Goal: Complete application form

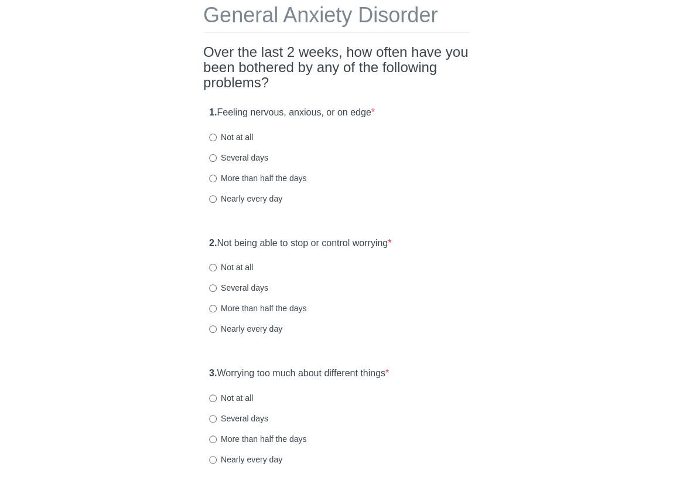
scroll to position [66, 0]
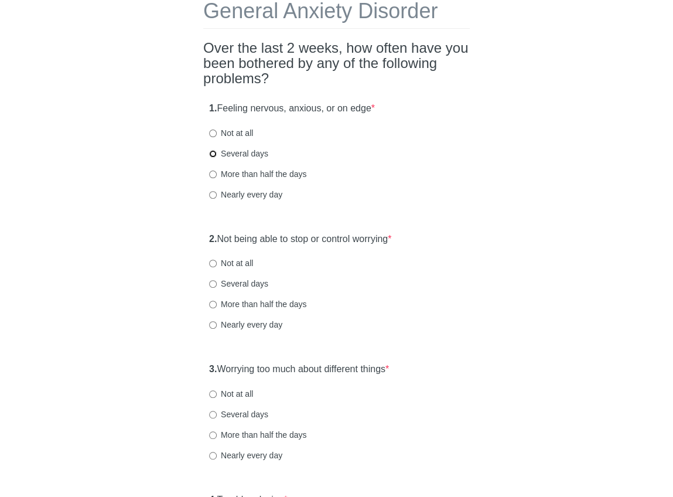
click at [213, 153] on input "Several days" at bounding box center [213, 154] width 8 height 8
radio input "true"
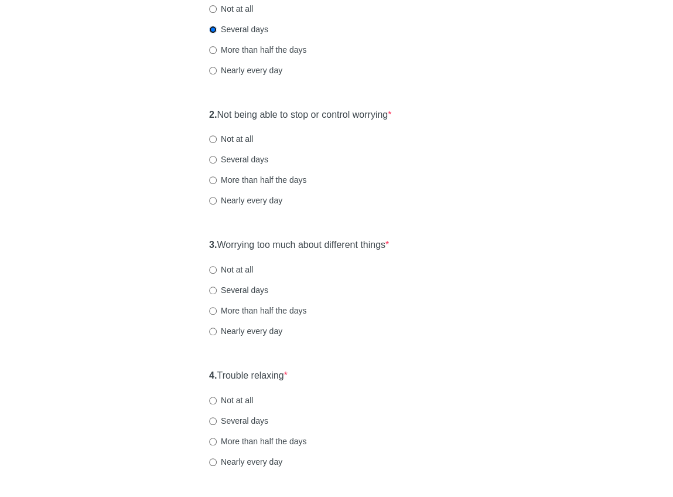
scroll to position [197, 0]
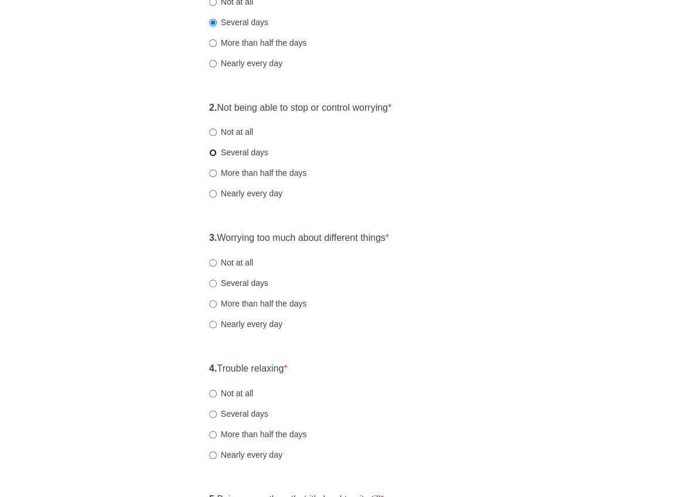
click at [212, 149] on input "Several days" at bounding box center [213, 153] width 8 height 8
radio input "true"
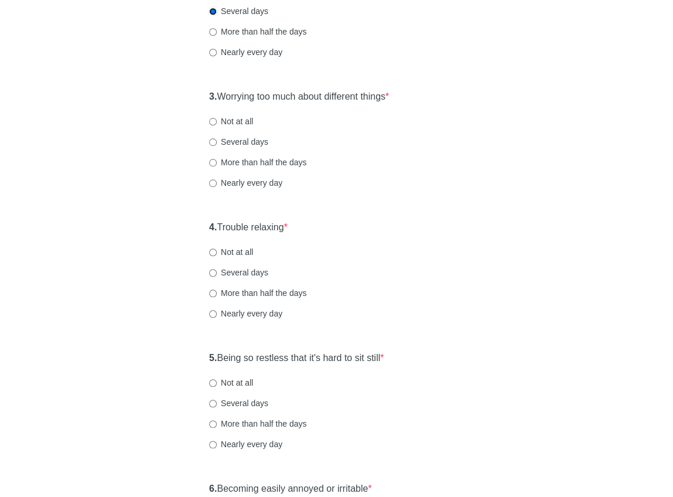
scroll to position [338, 0]
click at [211, 140] on input "Several days" at bounding box center [213, 142] width 8 height 8
radio input "true"
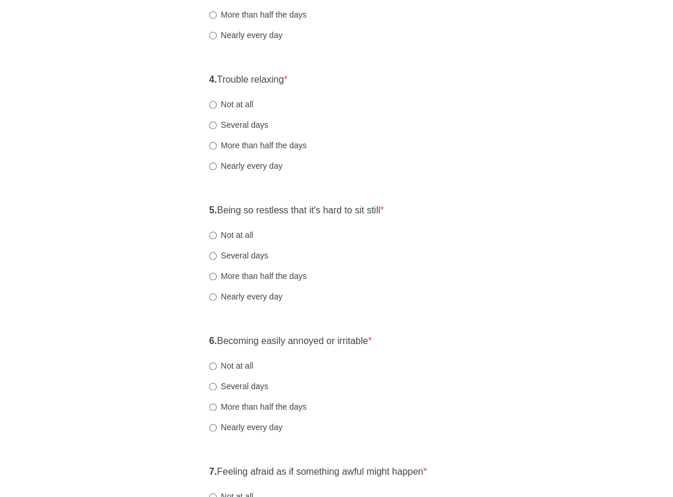
scroll to position [486, 0]
click at [212, 164] on input "Nearly every day" at bounding box center [213, 166] width 8 height 8
radio input "true"
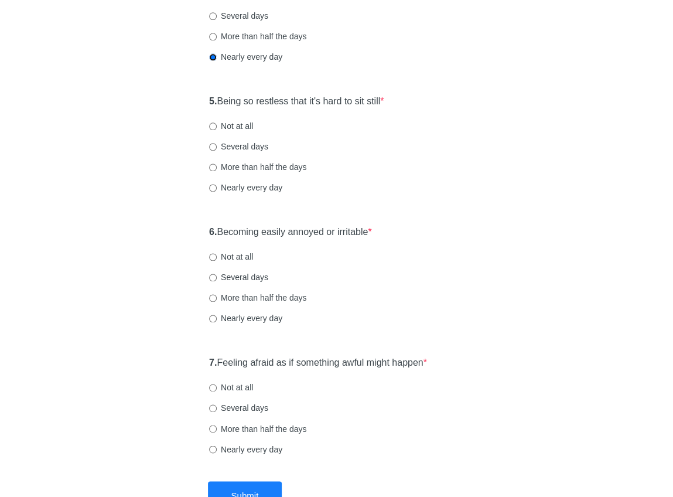
scroll to position [595, 0]
click at [211, 190] on input "Nearly every day" at bounding box center [213, 187] width 8 height 8
radio input "true"
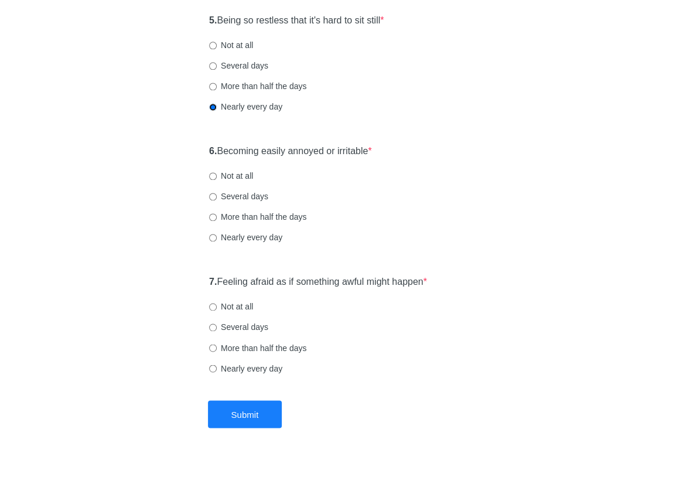
scroll to position [676, 0]
click at [212, 217] on input "More than half the days" at bounding box center [213, 217] width 8 height 8
radio input "true"
click at [212, 326] on input "Several days" at bounding box center [213, 327] width 8 height 8
radio input "true"
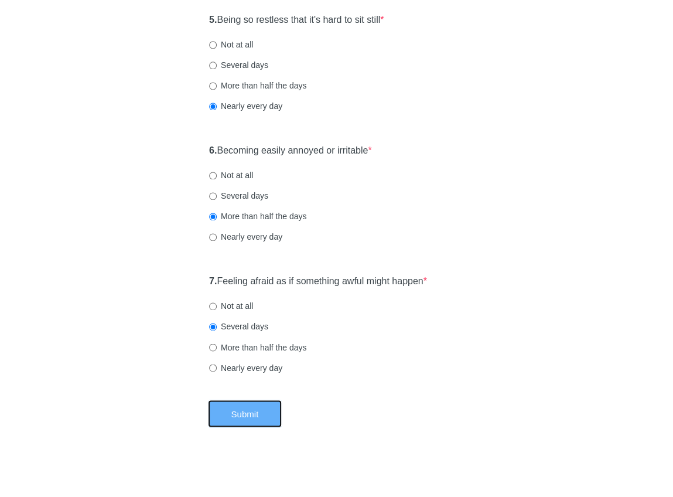
click at [247, 408] on button "Submit" at bounding box center [245, 413] width 74 height 28
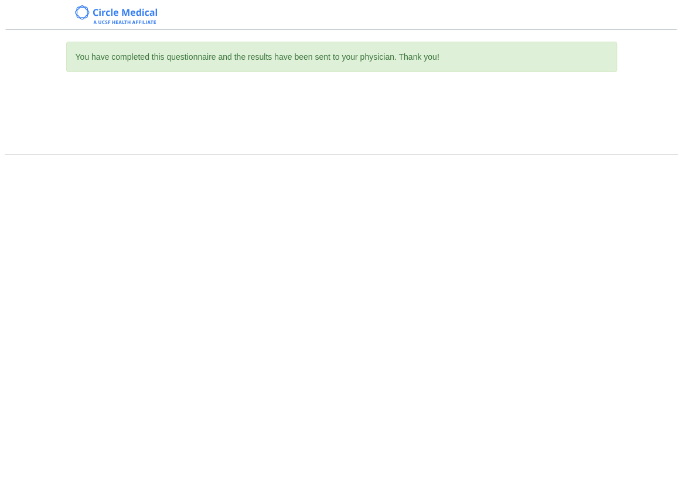
scroll to position [0, 0]
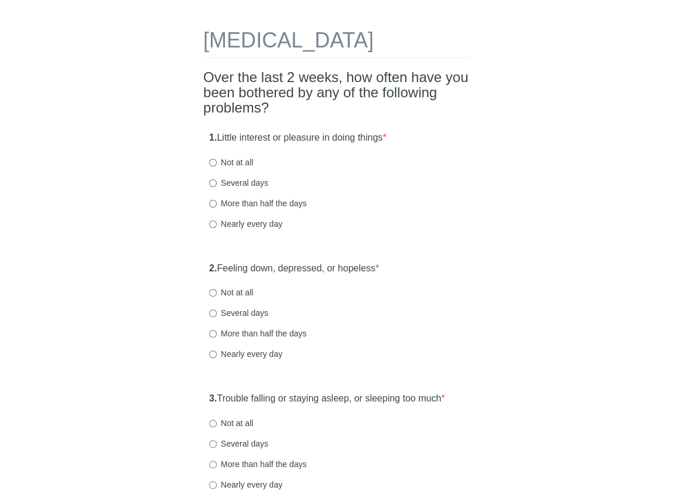
scroll to position [37, 0]
click at [214, 186] on input "Several days" at bounding box center [213, 183] width 8 height 8
radio input "true"
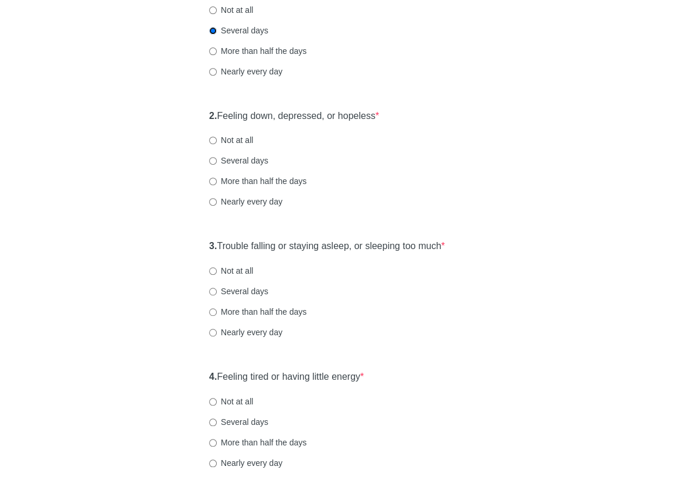
scroll to position [200, 0]
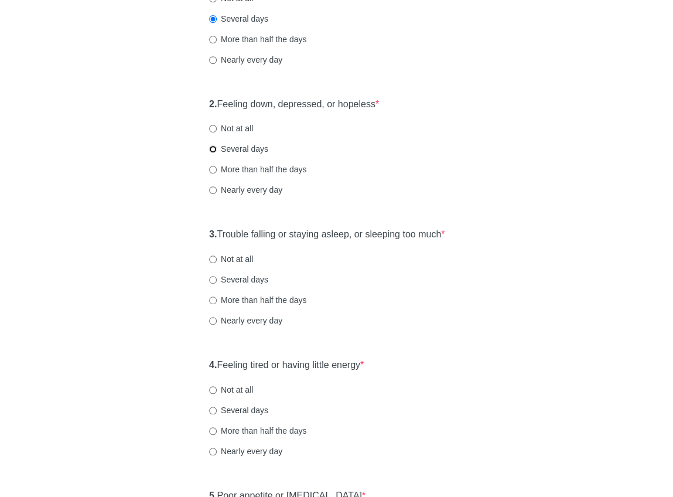
click at [213, 153] on input "Several days" at bounding box center [213, 149] width 8 height 8
radio input "true"
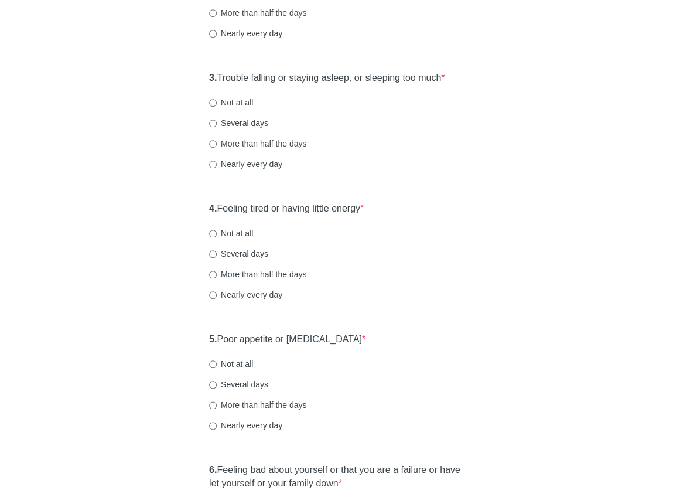
scroll to position [364, 0]
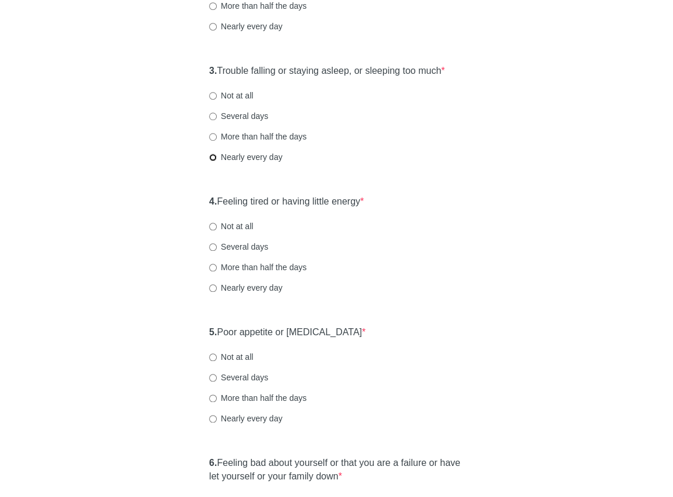
click at [211, 161] on input "Nearly every day" at bounding box center [213, 157] width 8 height 8
radio input "true"
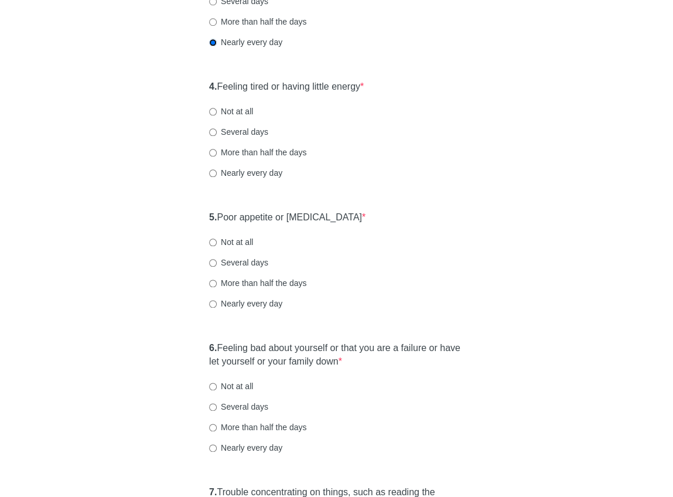
scroll to position [484, 0]
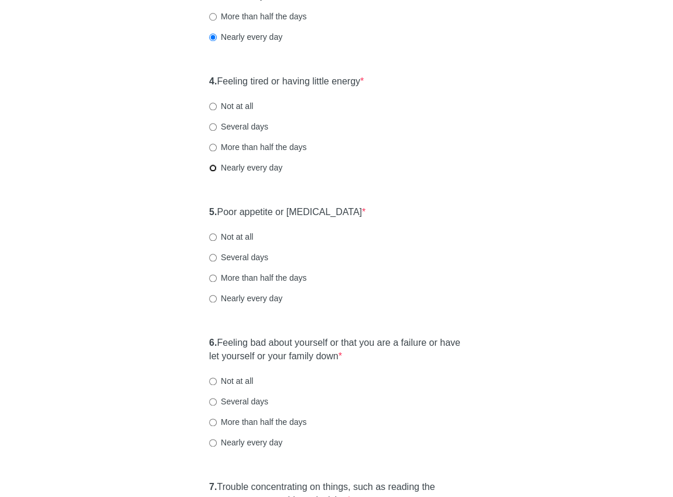
click at [212, 172] on input "Nearly every day" at bounding box center [213, 168] width 8 height 8
radio input "true"
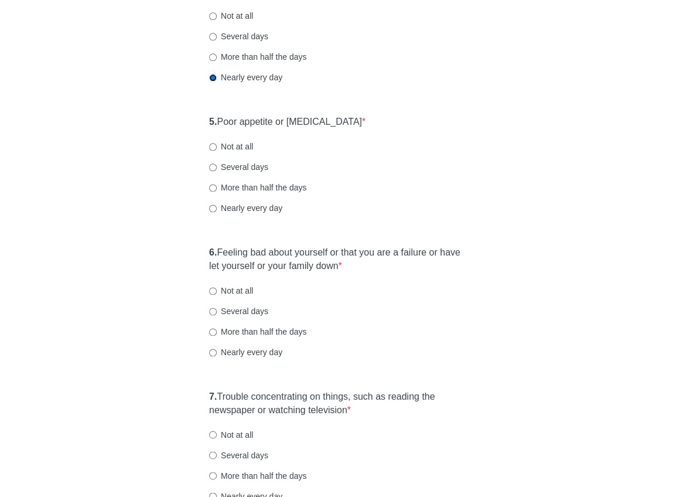
scroll to position [612, 0]
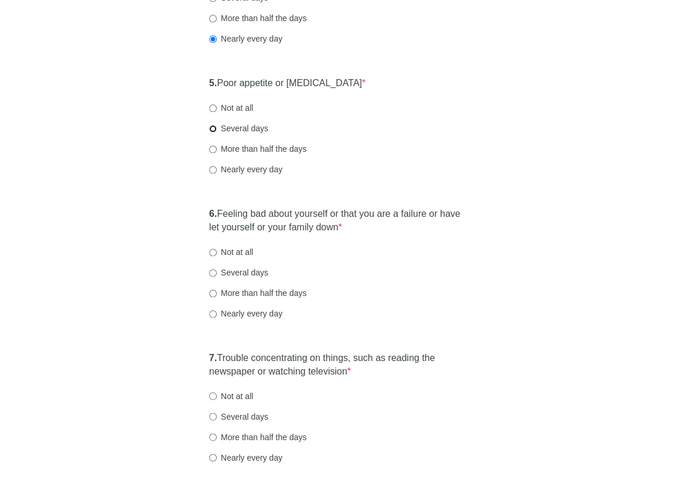
click at [214, 132] on input "Several days" at bounding box center [213, 129] width 8 height 8
radio input "true"
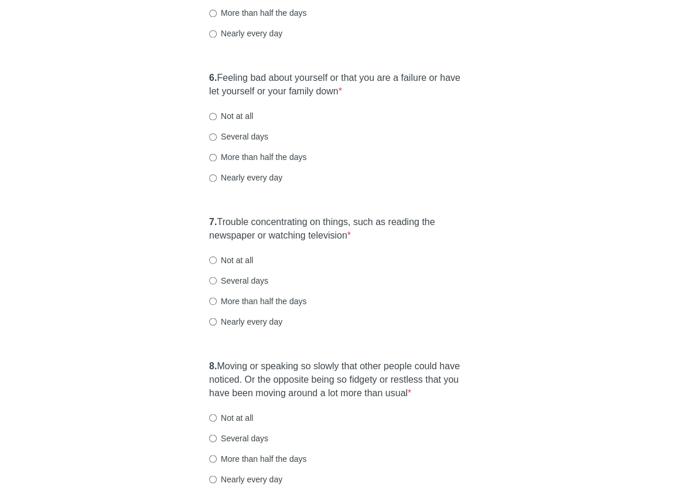
scroll to position [749, 0]
click at [229, 121] on label "Not at all" at bounding box center [231, 115] width 44 height 12
click at [217, 119] on input "Not at all" at bounding box center [213, 116] width 8 height 8
radio input "true"
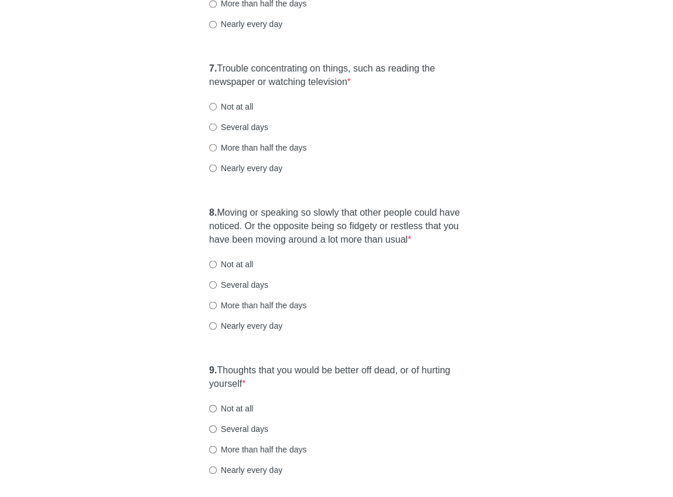
scroll to position [903, 0]
click at [235, 152] on label "More than half the days" at bounding box center [257, 146] width 97 height 12
click at [217, 150] on input "More than half the days" at bounding box center [213, 146] width 8 height 8
radio input "true"
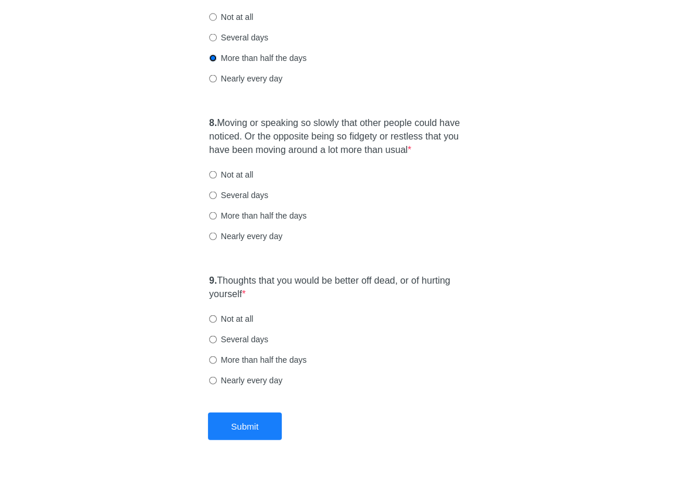
scroll to position [992, 0]
click at [213, 177] on input "Not at all" at bounding box center [213, 174] width 8 height 8
radio input "true"
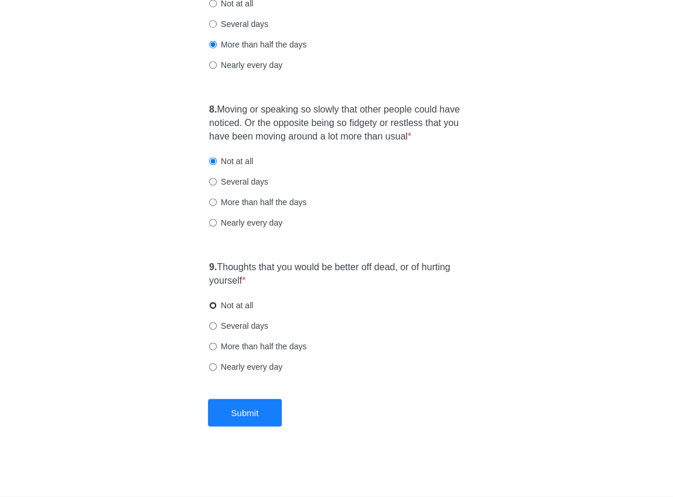
click at [213, 304] on input "Not at all" at bounding box center [213, 305] width 8 height 8
radio input "true"
click at [244, 407] on button "Submit" at bounding box center [245, 412] width 74 height 28
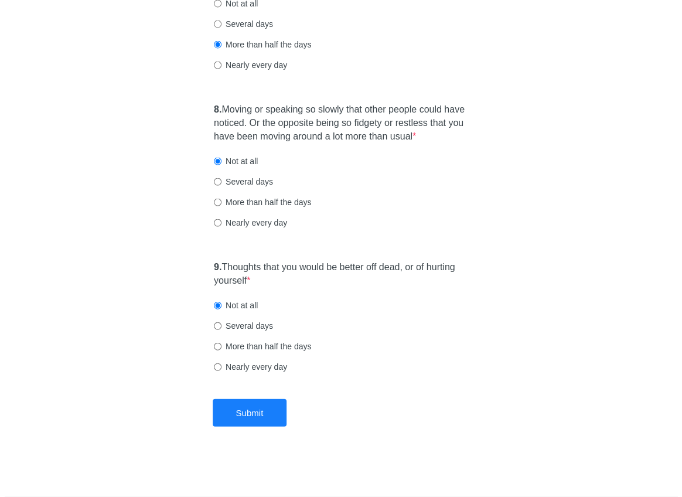
scroll to position [0, 0]
